Goal: Communication & Community: Answer question/provide support

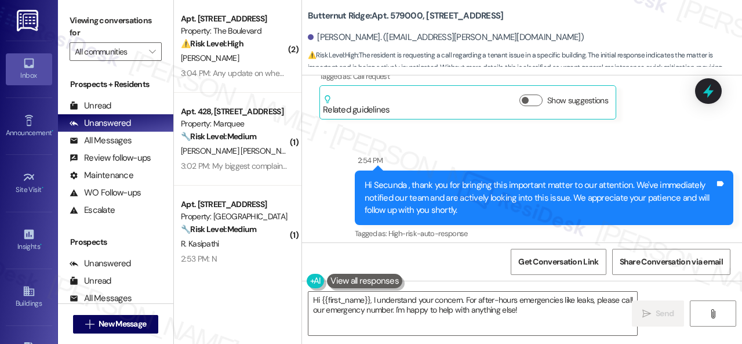
scroll to position [1163, 0]
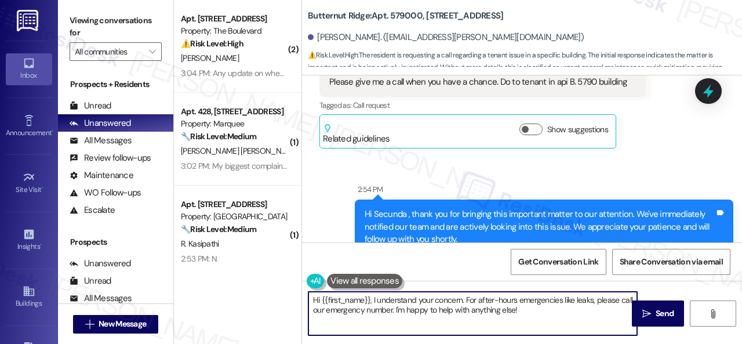
drag, startPoint x: 373, startPoint y: 299, endPoint x: 566, endPoint y: 309, distance: 193.9
click at [566, 309] on textarea "Hi {{first_name}}, I understand your concern. For after-hours emergencies like …" at bounding box center [472, 313] width 329 height 43
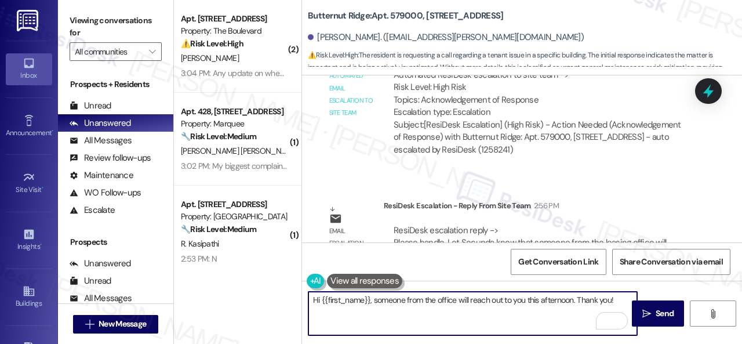
scroll to position [1850, 0]
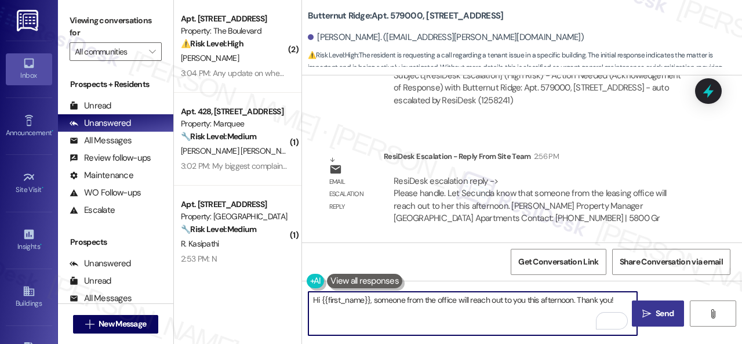
type textarea "Hi {{first_name}}, someone from the office will reach out to you this afternoon…"
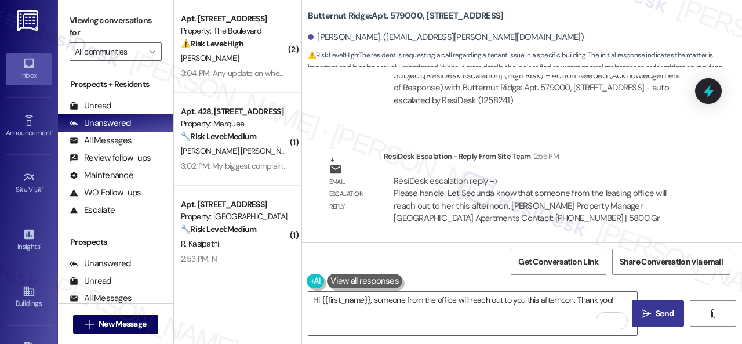
click at [663, 314] on span "Send" at bounding box center [665, 313] width 18 height 12
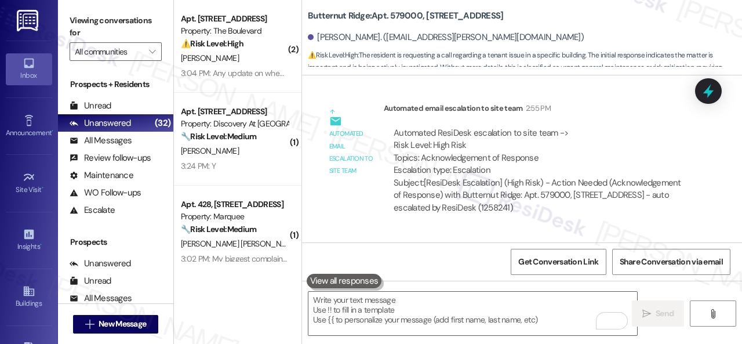
scroll to position [1931, 0]
